Goal: Transaction & Acquisition: Purchase product/service

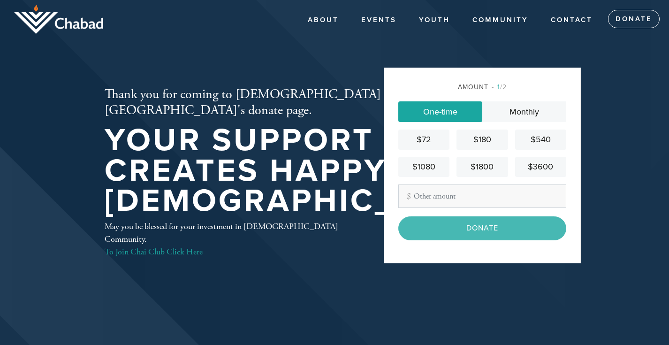
scroll to position [20, 0]
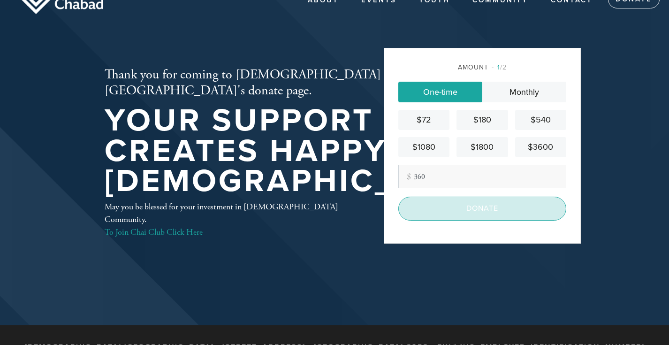
type input "360"
click at [471, 209] on input "Donate" at bounding box center [482, 208] width 168 height 23
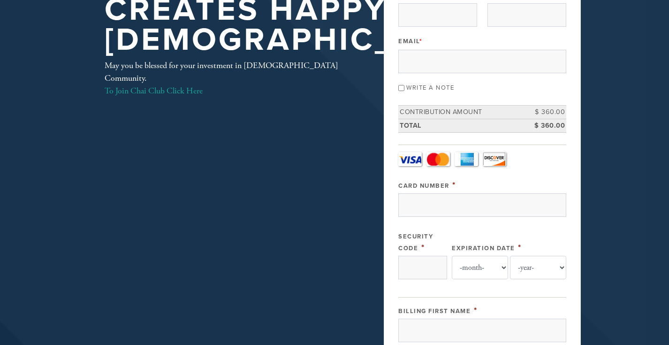
scroll to position [129, 0]
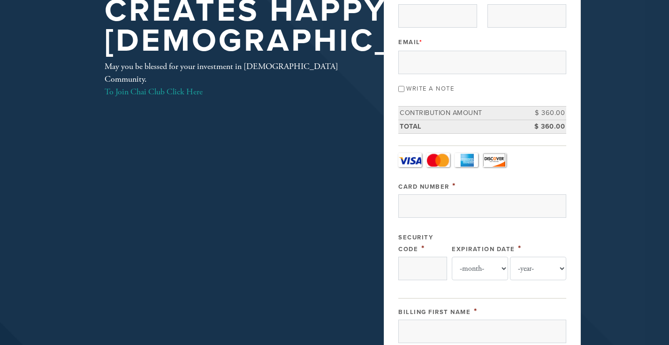
click at [401, 90] on input "Write a note" at bounding box center [401, 89] width 6 height 6
checkbox input "true"
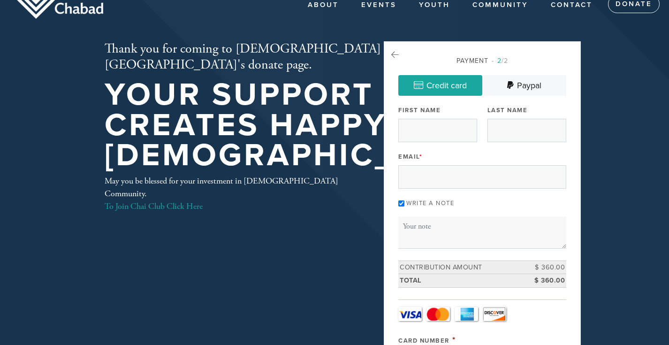
scroll to position [0, 0]
